Goal: Task Accomplishment & Management: Use online tool/utility

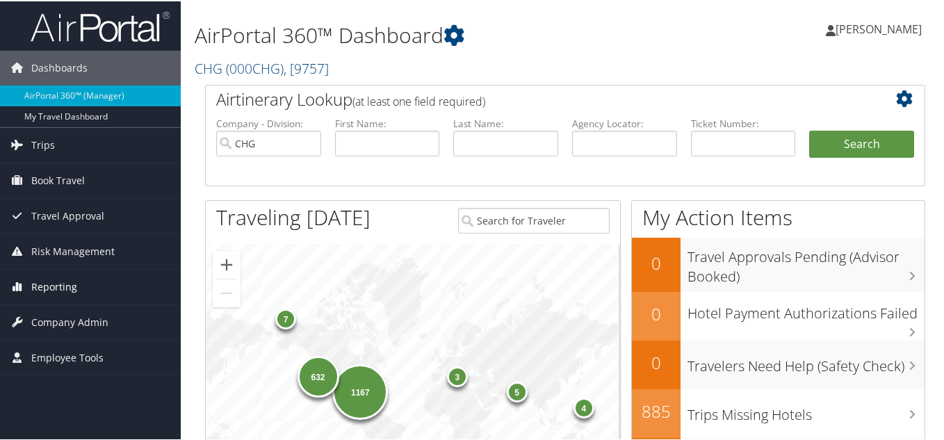
click at [59, 285] on span "Reporting" at bounding box center [54, 285] width 46 height 35
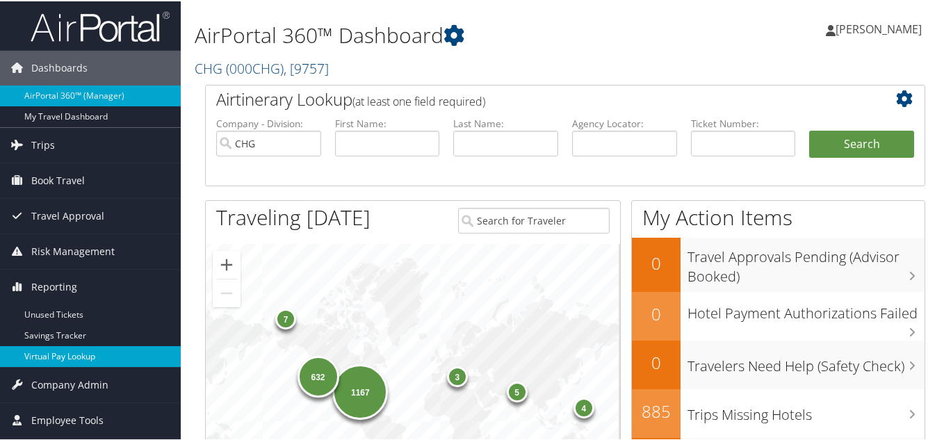
click at [70, 352] on link "Virtual Pay Lookup" at bounding box center [90, 355] width 181 height 21
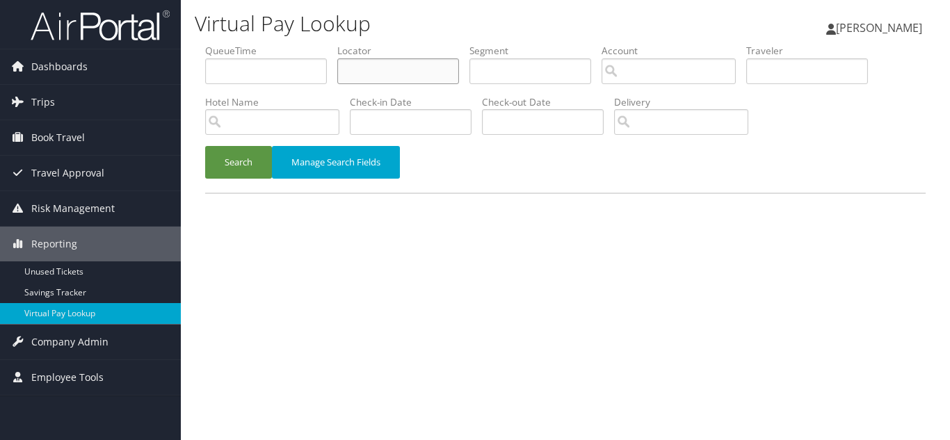
click at [391, 77] on input "text" at bounding box center [398, 71] width 122 height 26
paste input "HSACWY"
type input "HSACWY"
click at [205, 146] on button "Search" at bounding box center [238, 162] width 67 height 33
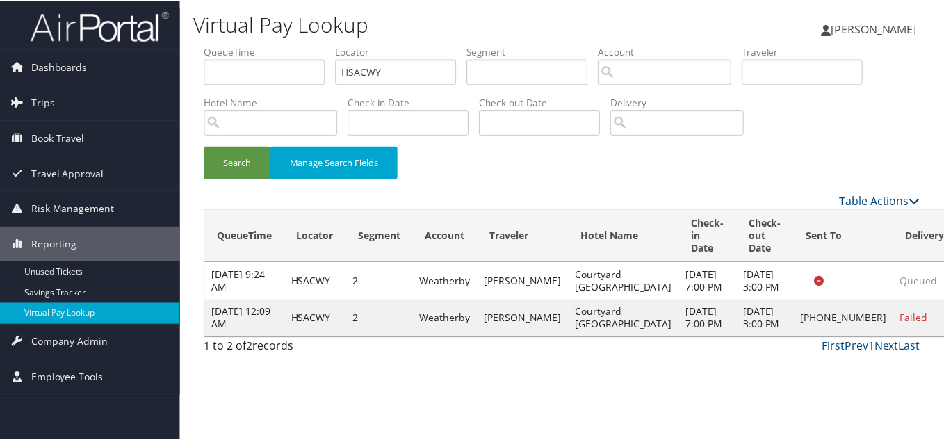
scroll to position [7, 0]
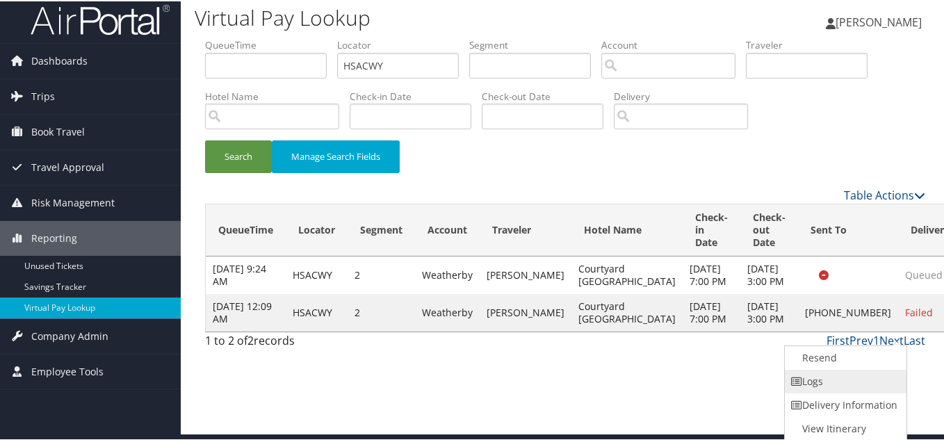
click at [823, 380] on link "Logs" at bounding box center [844, 380] width 119 height 24
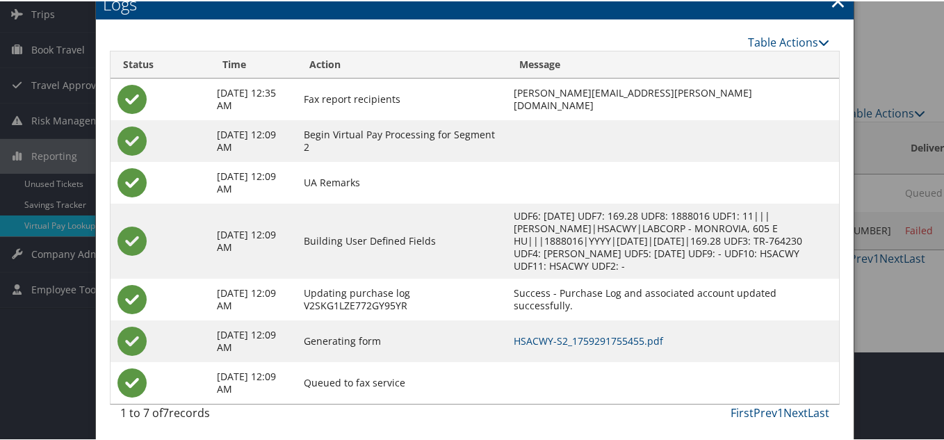
scroll to position [90, 0]
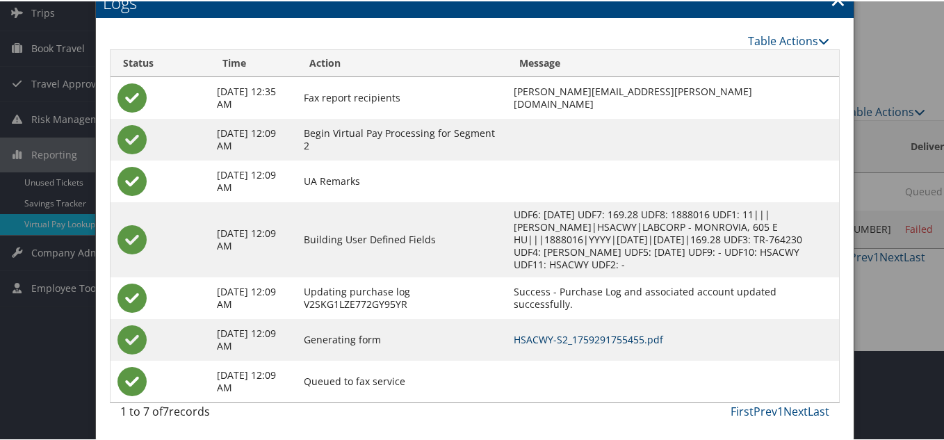
drag, startPoint x: 578, startPoint y: 341, endPoint x: 565, endPoint y: 336, distance: 14.1
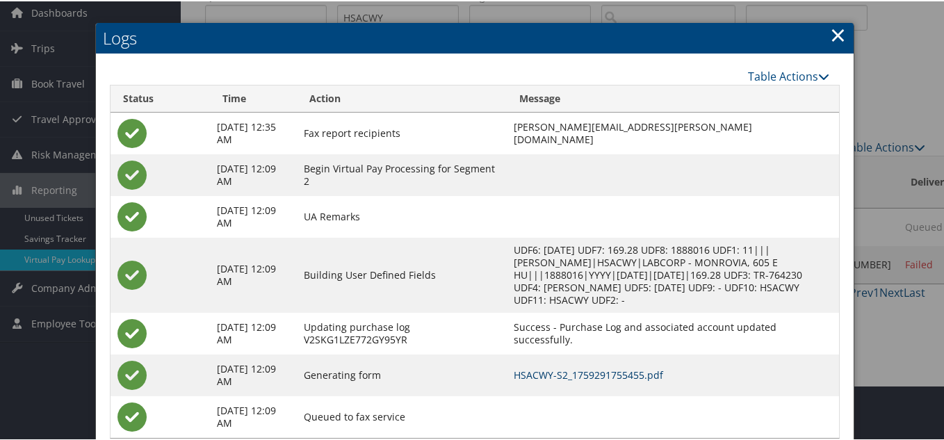
scroll to position [21, 0]
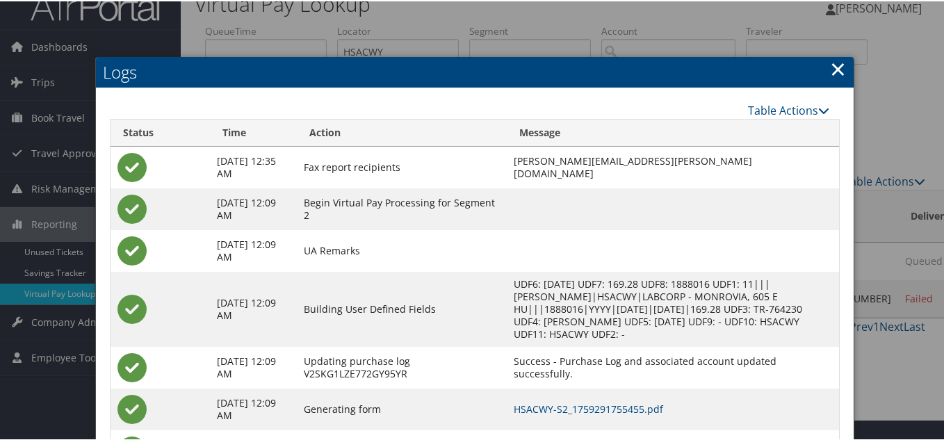
click at [838, 66] on link "×" at bounding box center [838, 68] width 16 height 28
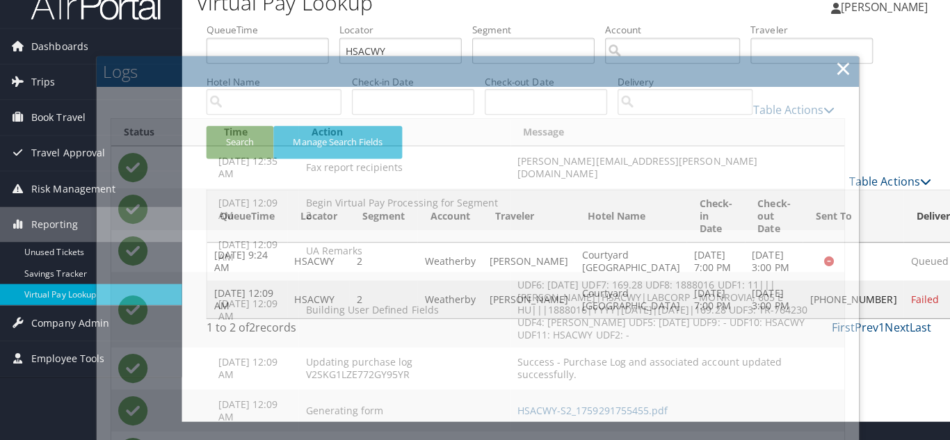
scroll to position [0, 0]
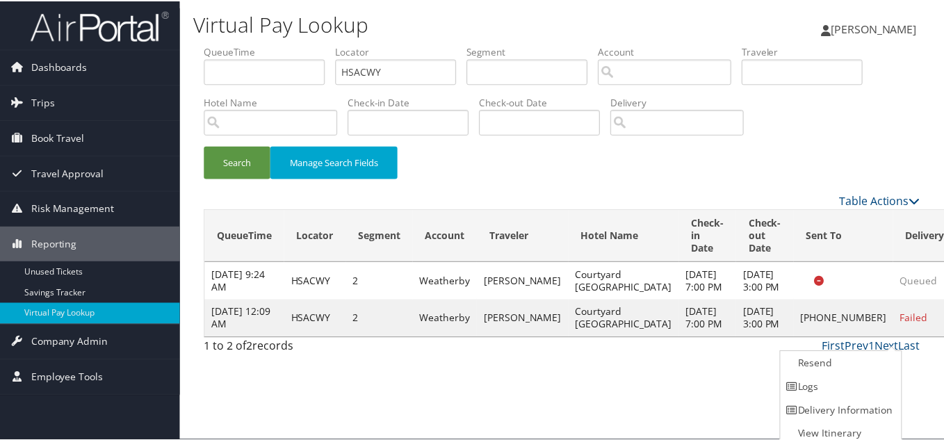
scroll to position [7, 0]
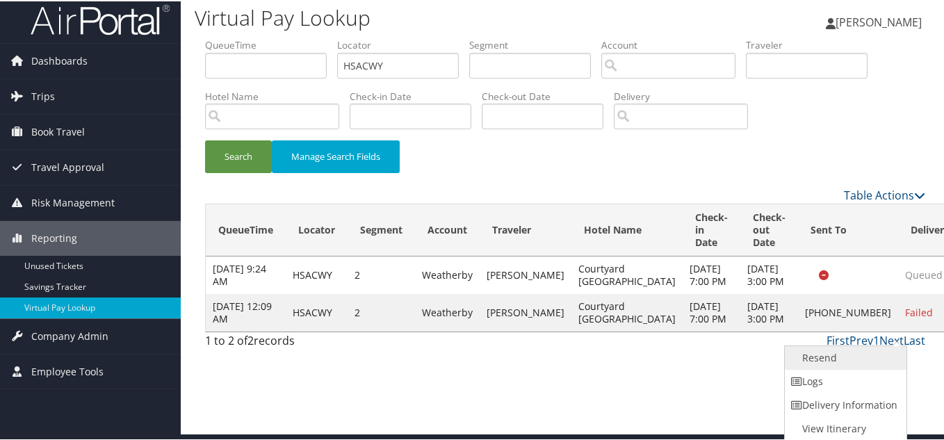
click at [832, 359] on link "Resend" at bounding box center [844, 357] width 119 height 24
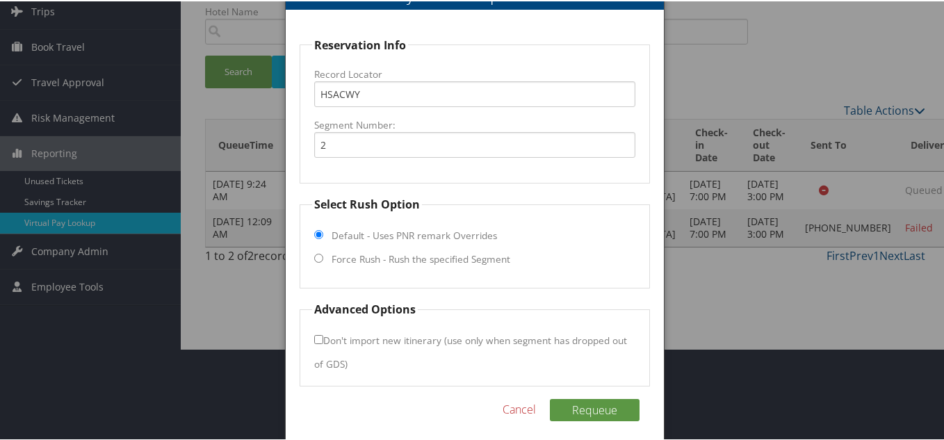
scroll to position [100, 0]
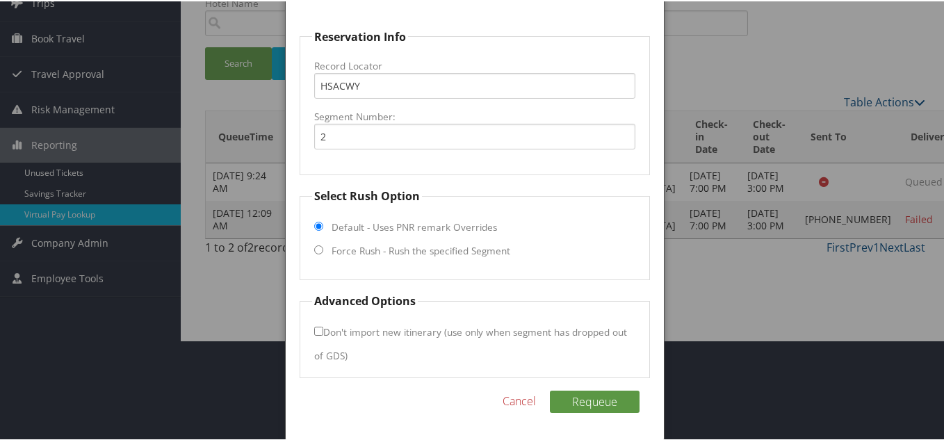
click at [318, 249] on input "Force Rush - Rush the specified Segment" at bounding box center [318, 248] width 9 height 9
radio input "true"
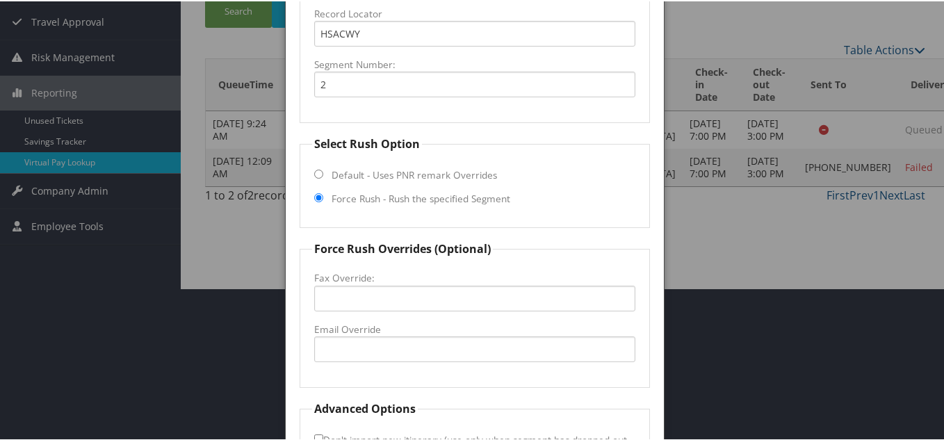
scroll to position [239, 0]
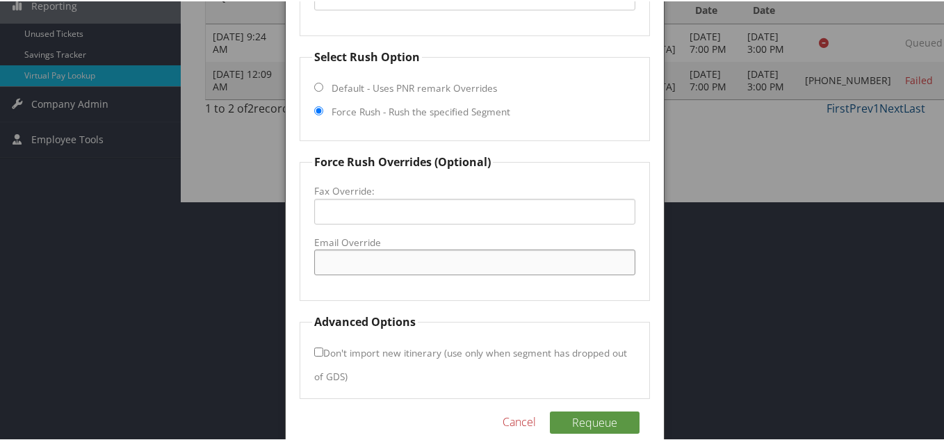
click at [356, 263] on input "Email Override" at bounding box center [474, 261] width 321 height 26
paste input "victor.farias@cymonrovia.com"
type input "victor.farias@cymonrovia.com"
click at [430, 300] on form "Reservation Info Record Locator HSACWY Segment Number: 2 Select Rush Option Def…" at bounding box center [475, 143] width 350 height 510
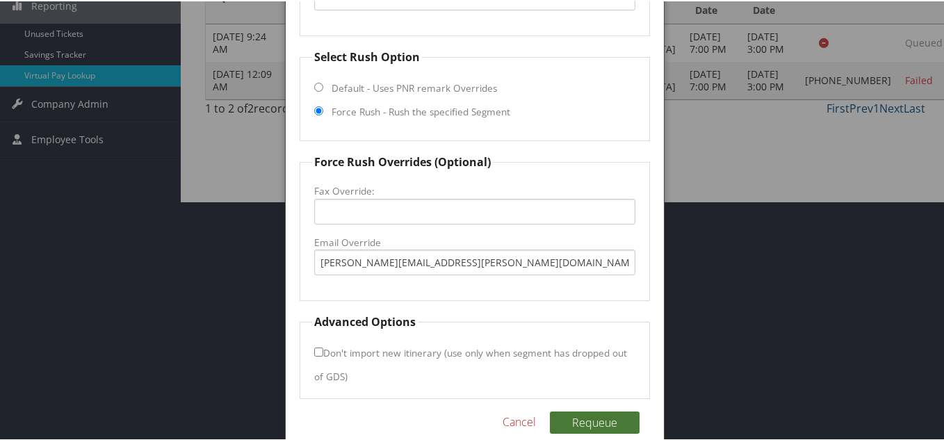
click at [594, 423] on button "Requeue" at bounding box center [595, 421] width 90 height 22
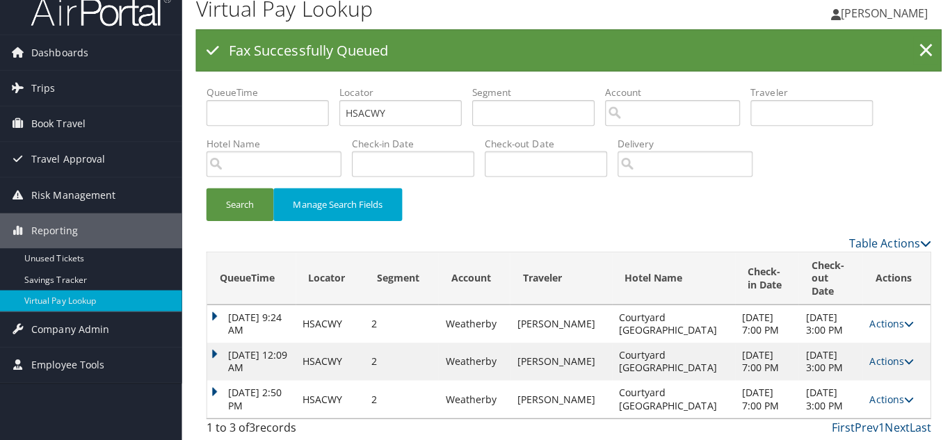
scroll to position [0, 0]
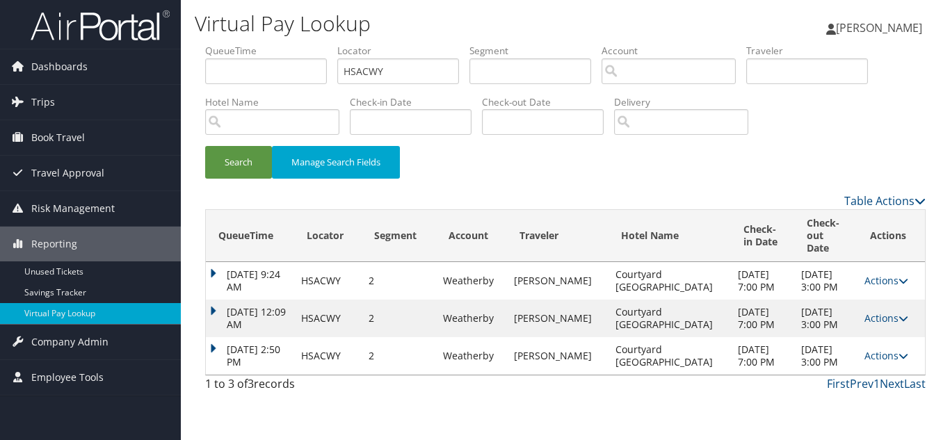
drag, startPoint x: 493, startPoint y: 153, endPoint x: 463, endPoint y: 129, distance: 38.1
click at [481, 147] on div "Search Manage Search Fields" at bounding box center [565, 169] width 741 height 47
drag, startPoint x: 397, startPoint y: 67, endPoint x: 76, endPoint y: 67, distance: 320.5
click at [79, 67] on div "Dashboards AirPortal 360™ (Manager) My Travel Dashboard Trips Airtinerary® Look…" at bounding box center [475, 220] width 950 height 440
paste input "DFMJMS"
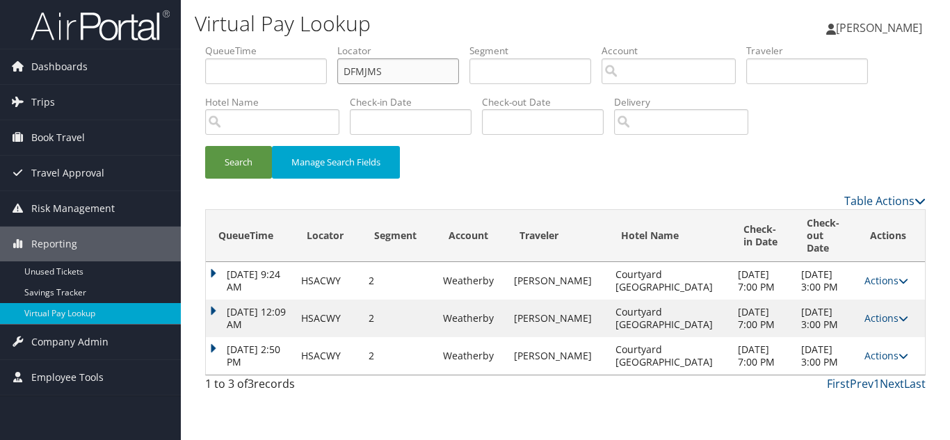
click at [205, 146] on button "Search" at bounding box center [238, 162] width 67 height 33
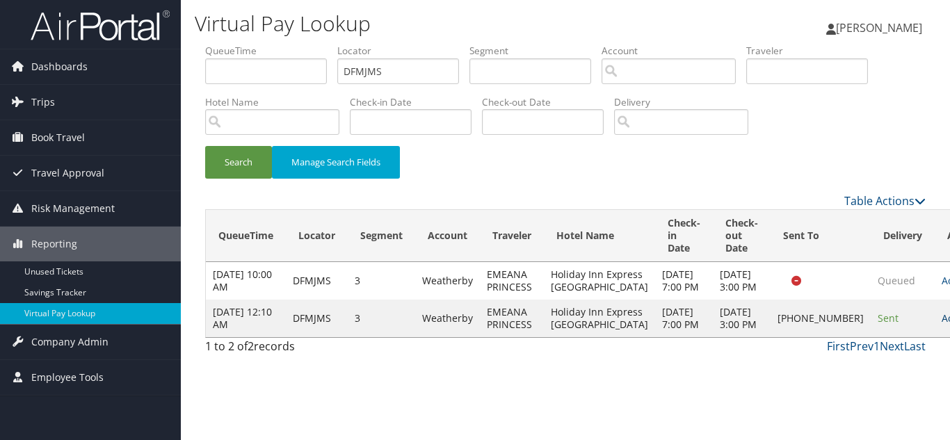
click at [941, 325] on link "Actions" at bounding box center [963, 317] width 44 height 13
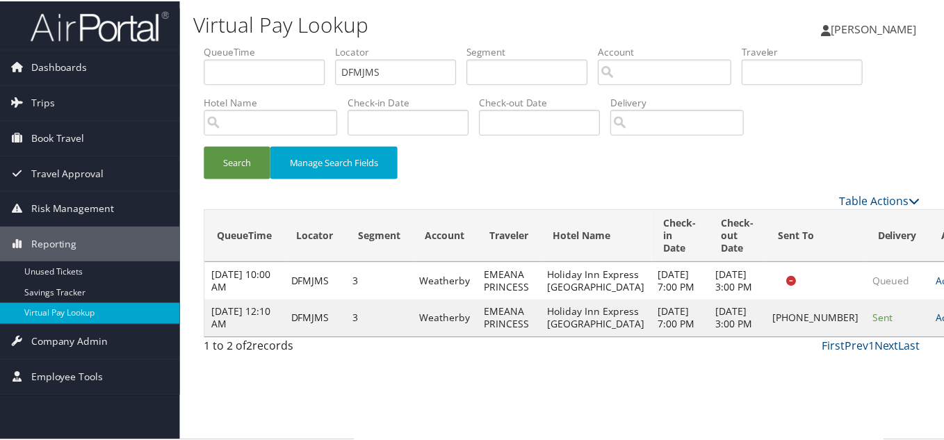
scroll to position [19, 0]
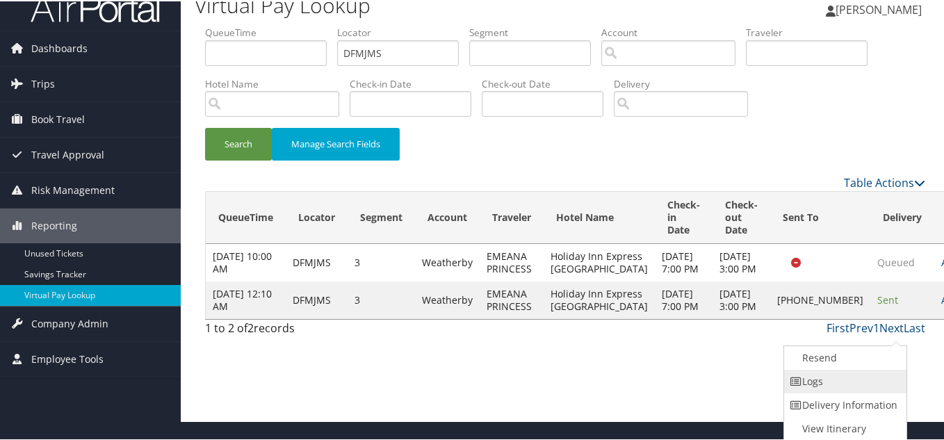
click at [850, 376] on link "Logs" at bounding box center [843, 380] width 119 height 24
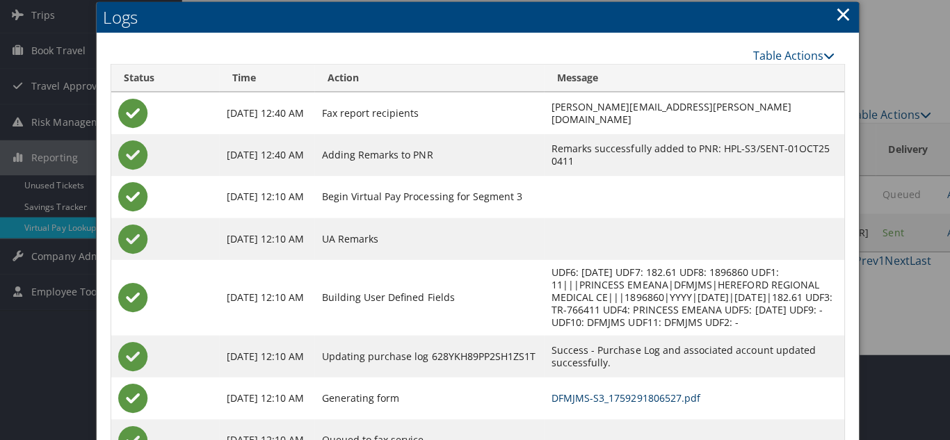
scroll to position [0, 0]
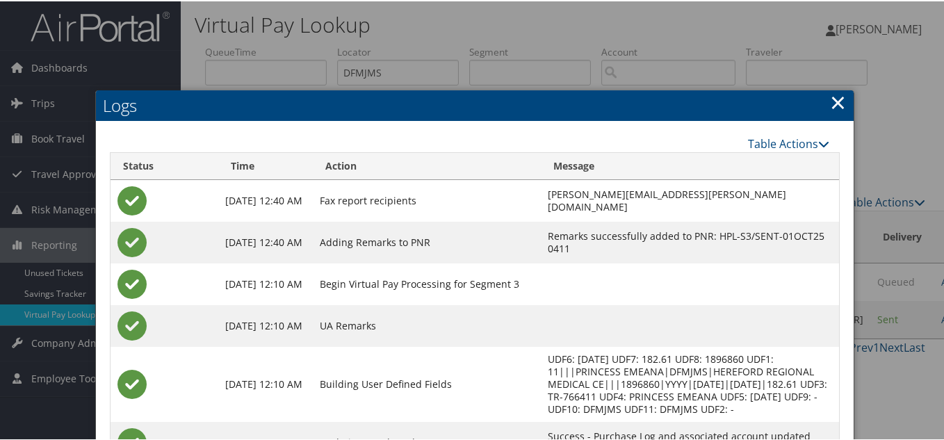
click at [836, 101] on link "×" at bounding box center [838, 101] width 16 height 28
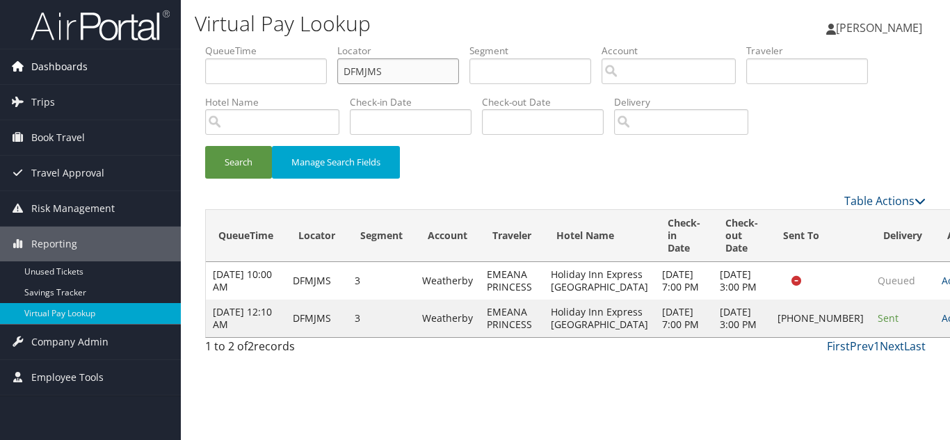
drag, startPoint x: 393, startPoint y: 73, endPoint x: 71, endPoint y: 75, distance: 321.9
click at [97, 73] on div "Dashboards AirPortal 360™ (Manager) My Travel Dashboard Trips Airtinerary® Look…" at bounding box center [475, 220] width 950 height 440
paste input "AUTDRR"
click at [205, 146] on button "Search" at bounding box center [238, 162] width 67 height 33
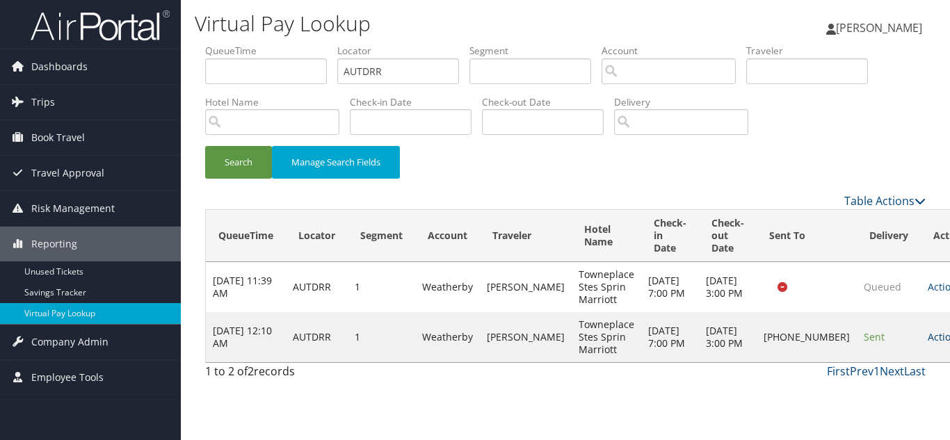
click at [927, 342] on link "Actions" at bounding box center [949, 336] width 44 height 13
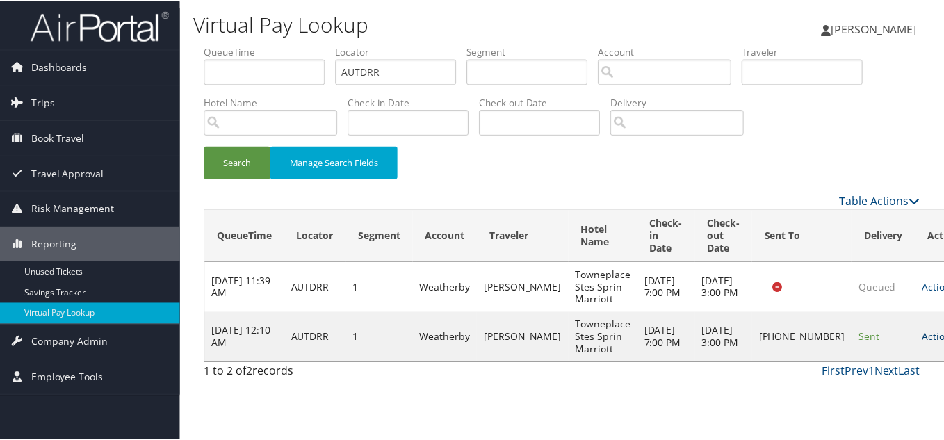
scroll to position [7, 0]
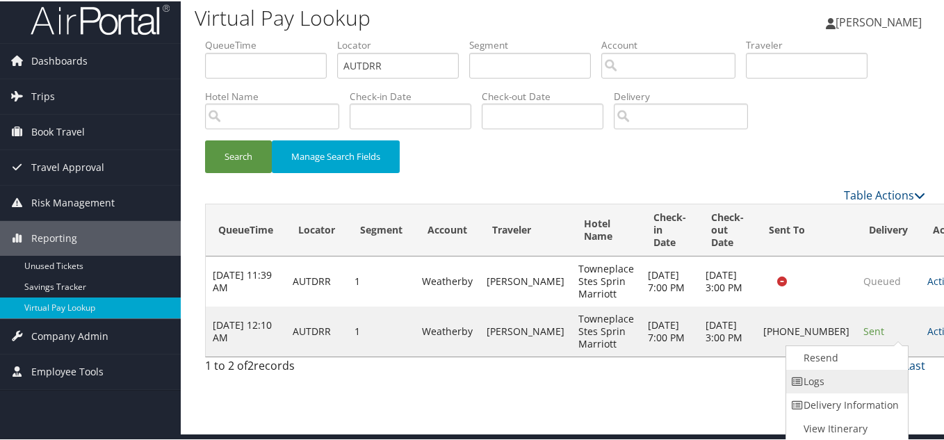
click at [852, 376] on link "Logs" at bounding box center [845, 380] width 119 height 24
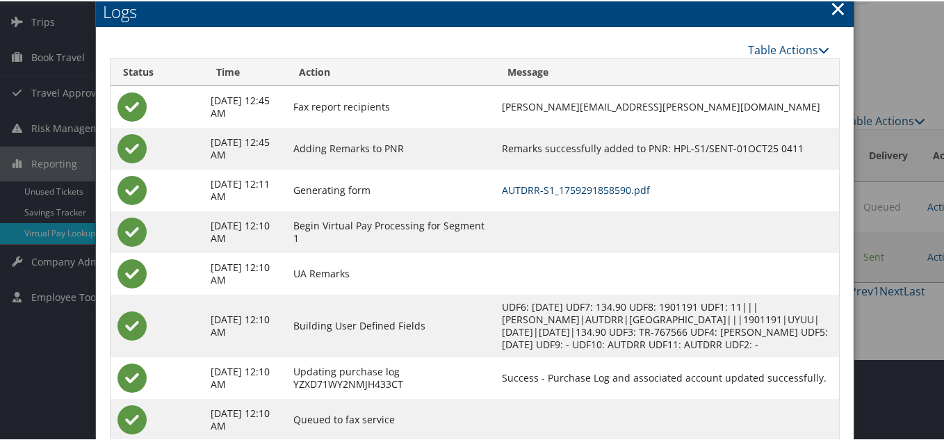
scroll to position [0, 0]
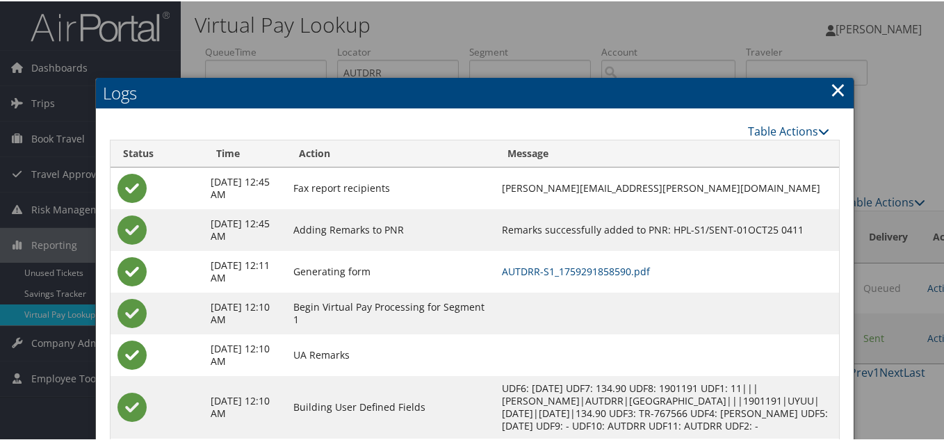
click at [834, 87] on link "×" at bounding box center [838, 88] width 16 height 28
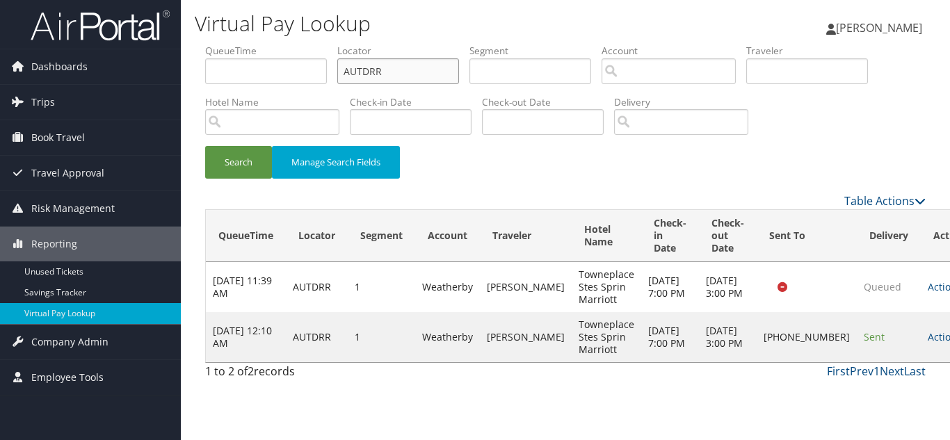
drag, startPoint x: 243, startPoint y: 74, endPoint x: 229, endPoint y: 72, distance: 14.7
click at [231, 44] on ul "QueueTime Locator AUTDRR Segment Account Traveler Hotel Name Check-in Date Chec…" at bounding box center [565, 44] width 720 height 0
paste input "KNKKPG"
type input "KNKKPG"
click at [205, 146] on button "Search" at bounding box center [238, 162] width 67 height 33
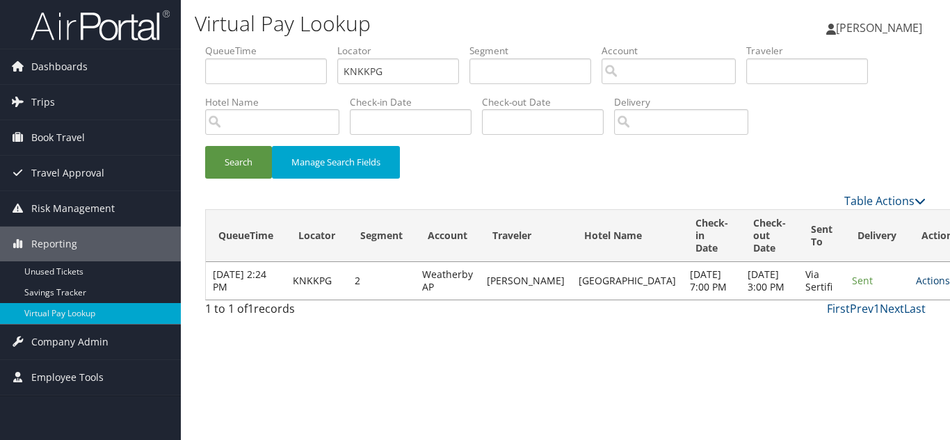
click at [916, 284] on link "Actions" at bounding box center [938, 280] width 44 height 13
click at [880, 327] on link "Logs" at bounding box center [865, 331] width 88 height 24
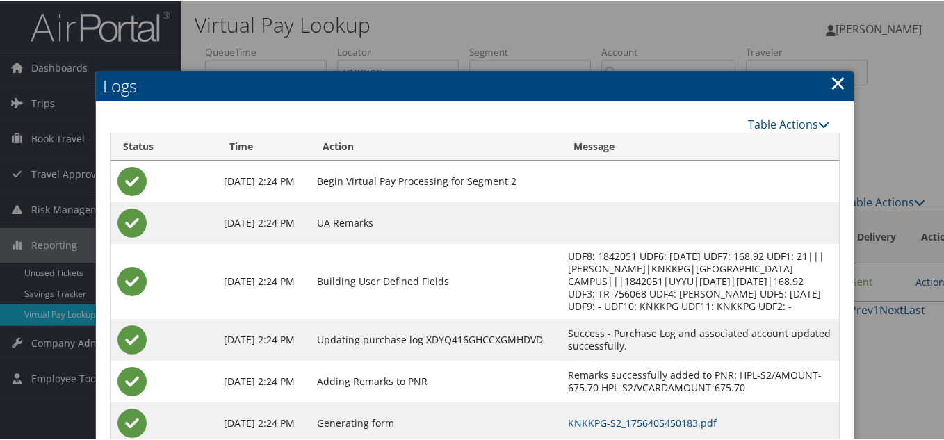
click at [835, 79] on link "×" at bounding box center [838, 81] width 16 height 28
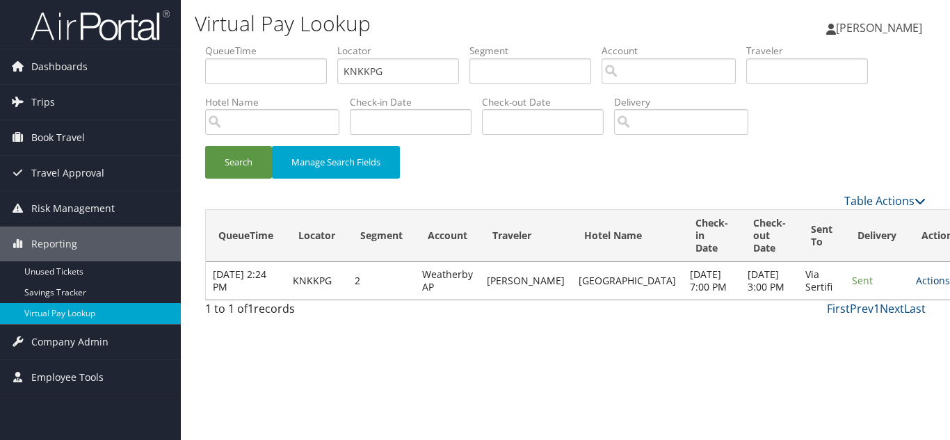
click at [916, 287] on link "Actions" at bounding box center [938, 280] width 44 height 13
click at [863, 310] on link "Resend" at bounding box center [865, 307] width 88 height 24
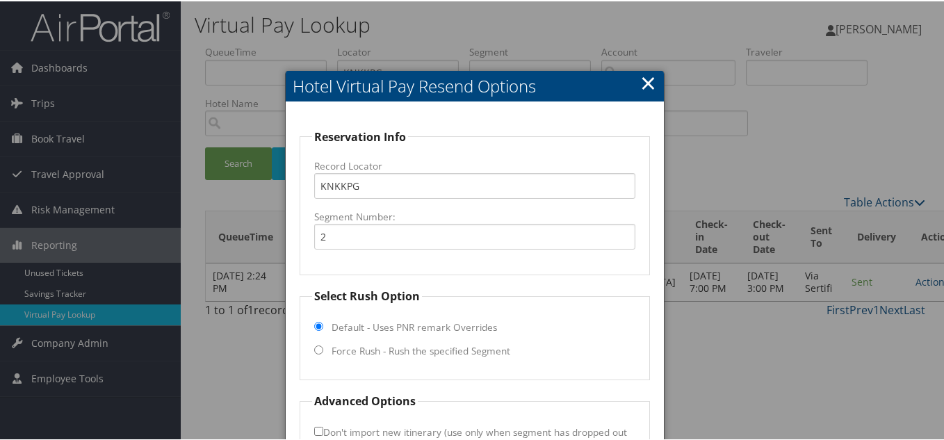
click at [314, 350] on input "Force Rush - Rush the specified Segment" at bounding box center [318, 348] width 9 height 9
radio input "true"
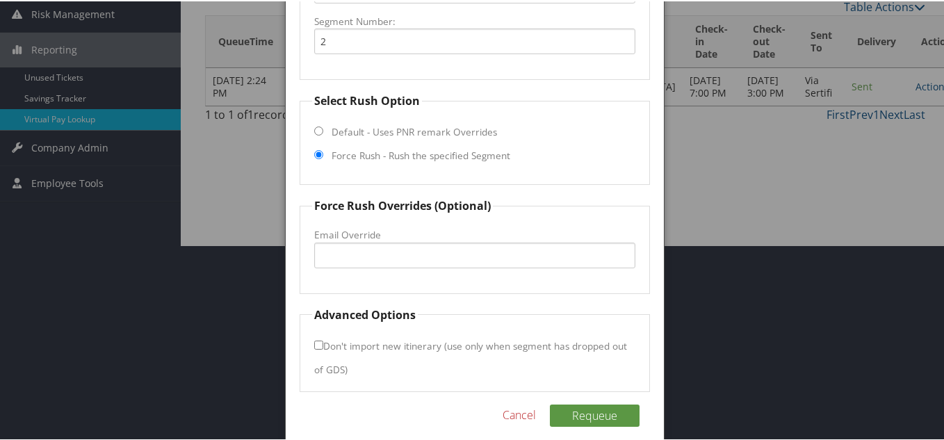
scroll to position [209, 0]
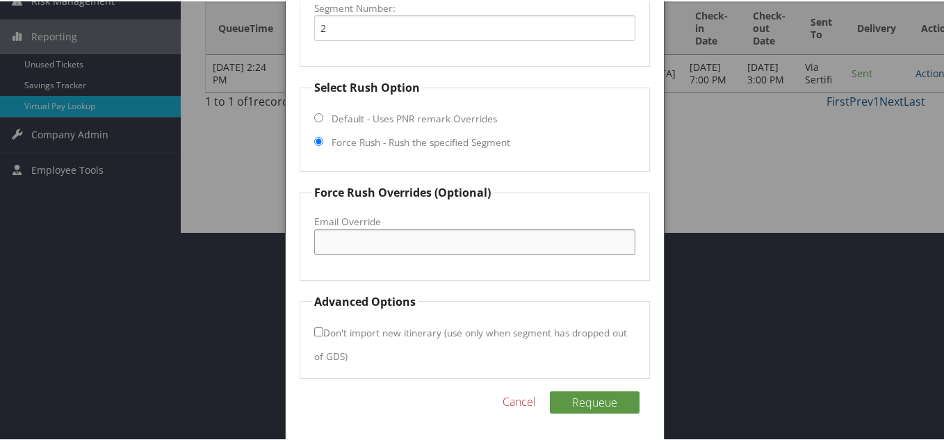
click at [478, 250] on input "Email Override" at bounding box center [474, 241] width 321 height 26
paste input "cody.crowe@concordhotels.com"
type input "cody.crowe@concordhotels.com"
click at [544, 212] on fieldset "Force Rush Overrides (Optional) Fax Override: Email Override cody.crowe@concord…" at bounding box center [475, 231] width 350 height 96
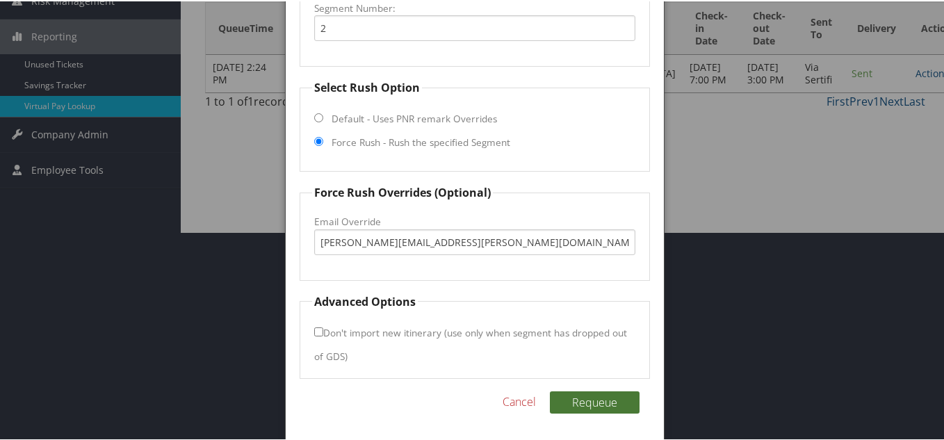
click at [611, 408] on button "Requeue" at bounding box center [595, 401] width 90 height 22
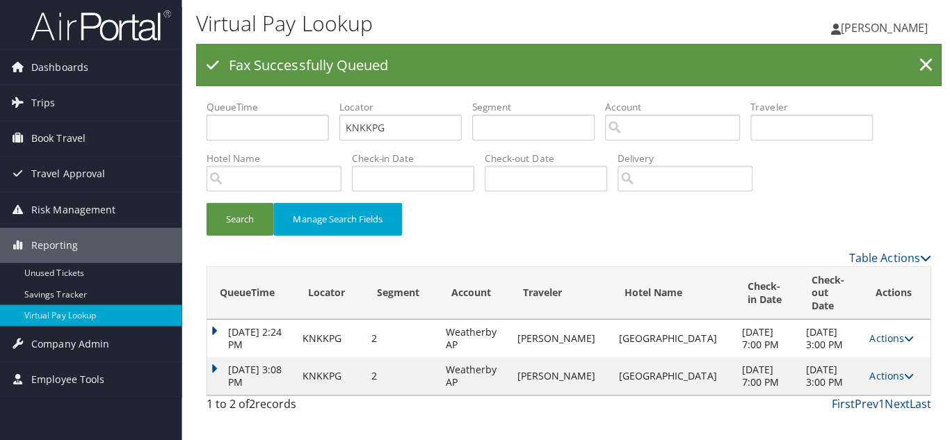
scroll to position [0, 0]
